Goal: Task Accomplishment & Management: Use online tool/utility

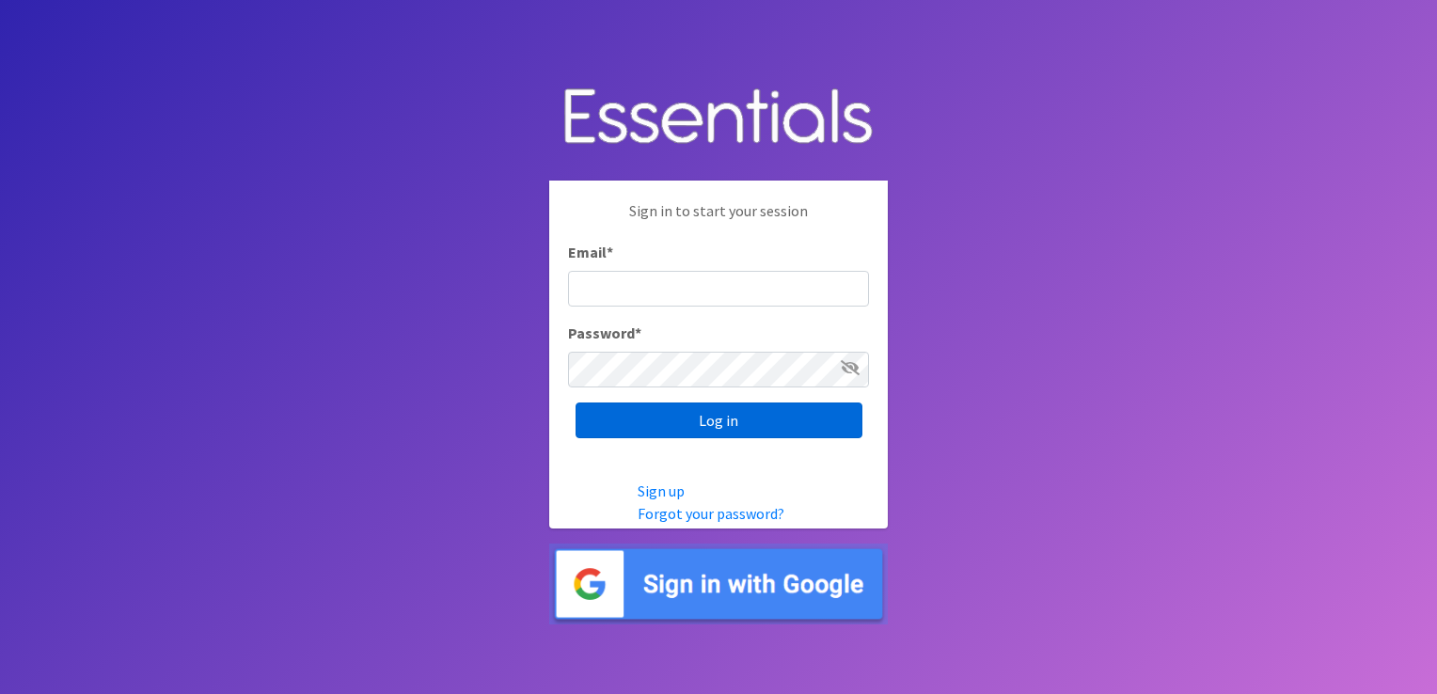
type input "[EMAIL_ADDRESS][DOMAIN_NAME]"
click at [707, 425] on input "Log in" at bounding box center [719, 420] width 287 height 36
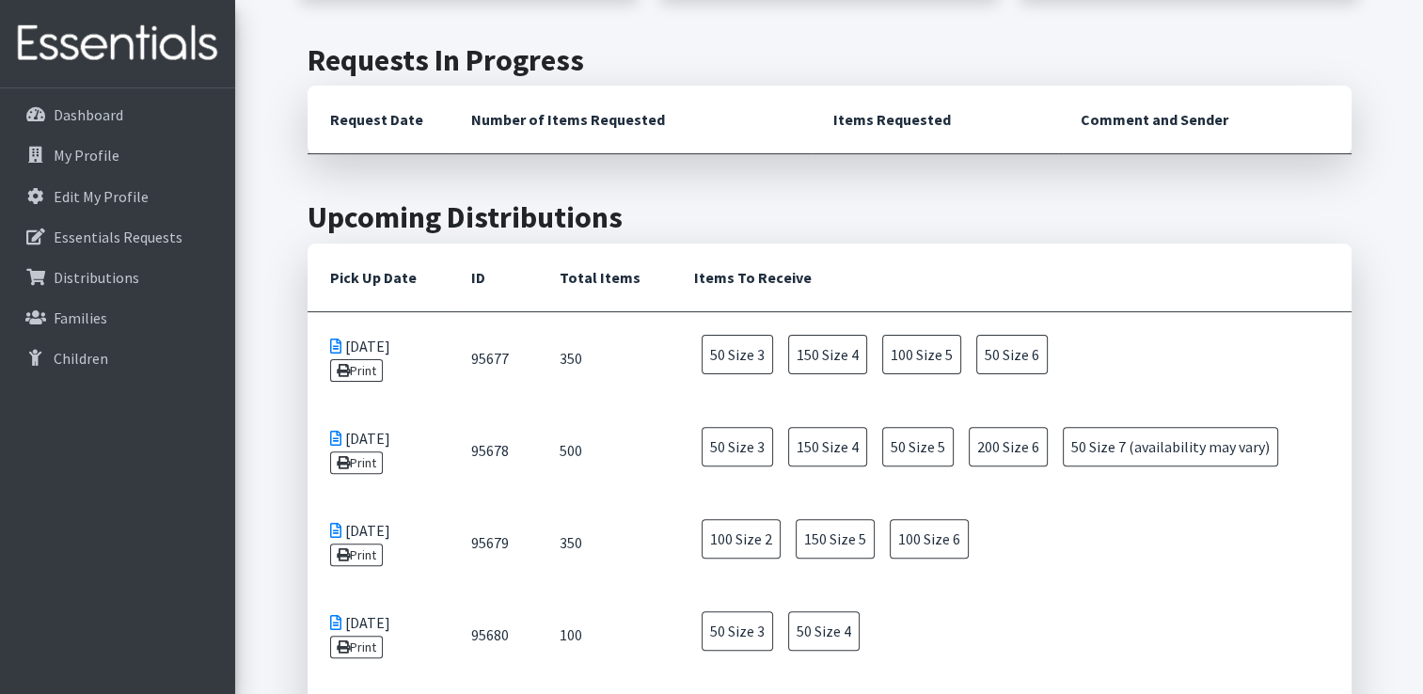
scroll to position [690, 0]
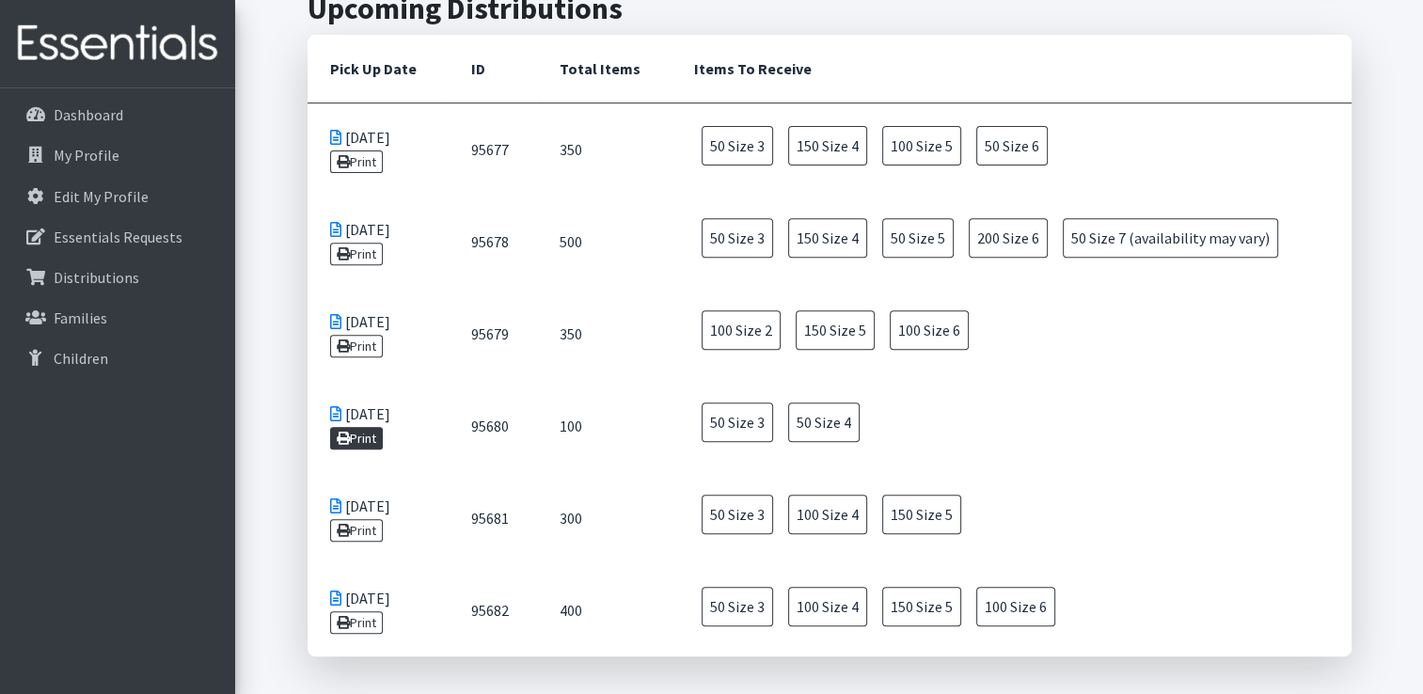
click at [361, 430] on link "Print" at bounding box center [357, 438] width 54 height 23
click at [371, 526] on link "Print" at bounding box center [357, 530] width 54 height 23
click at [360, 158] on link "Print" at bounding box center [357, 161] width 54 height 23
click at [361, 247] on link "Print" at bounding box center [357, 254] width 54 height 23
click at [361, 623] on link "Print" at bounding box center [357, 622] width 54 height 23
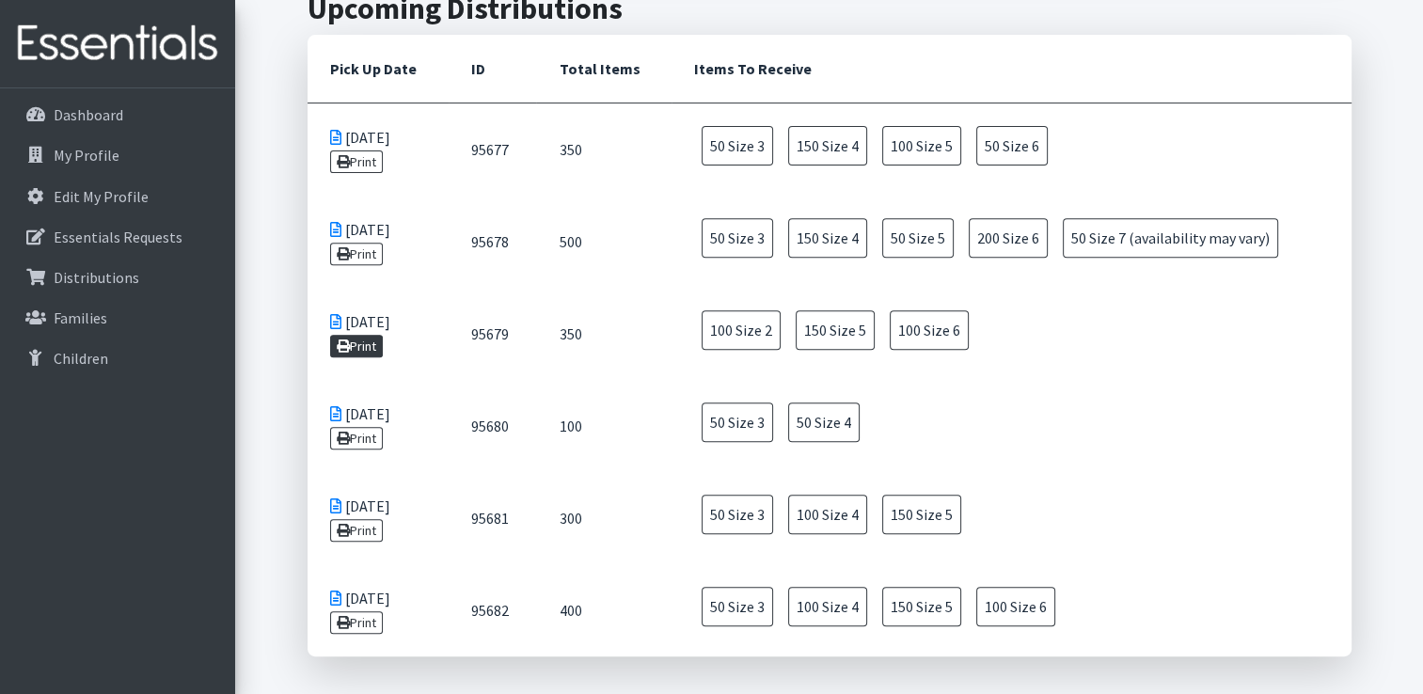
click at [370, 345] on link "Print" at bounding box center [357, 346] width 54 height 23
